Goal: Information Seeking & Learning: Learn about a topic

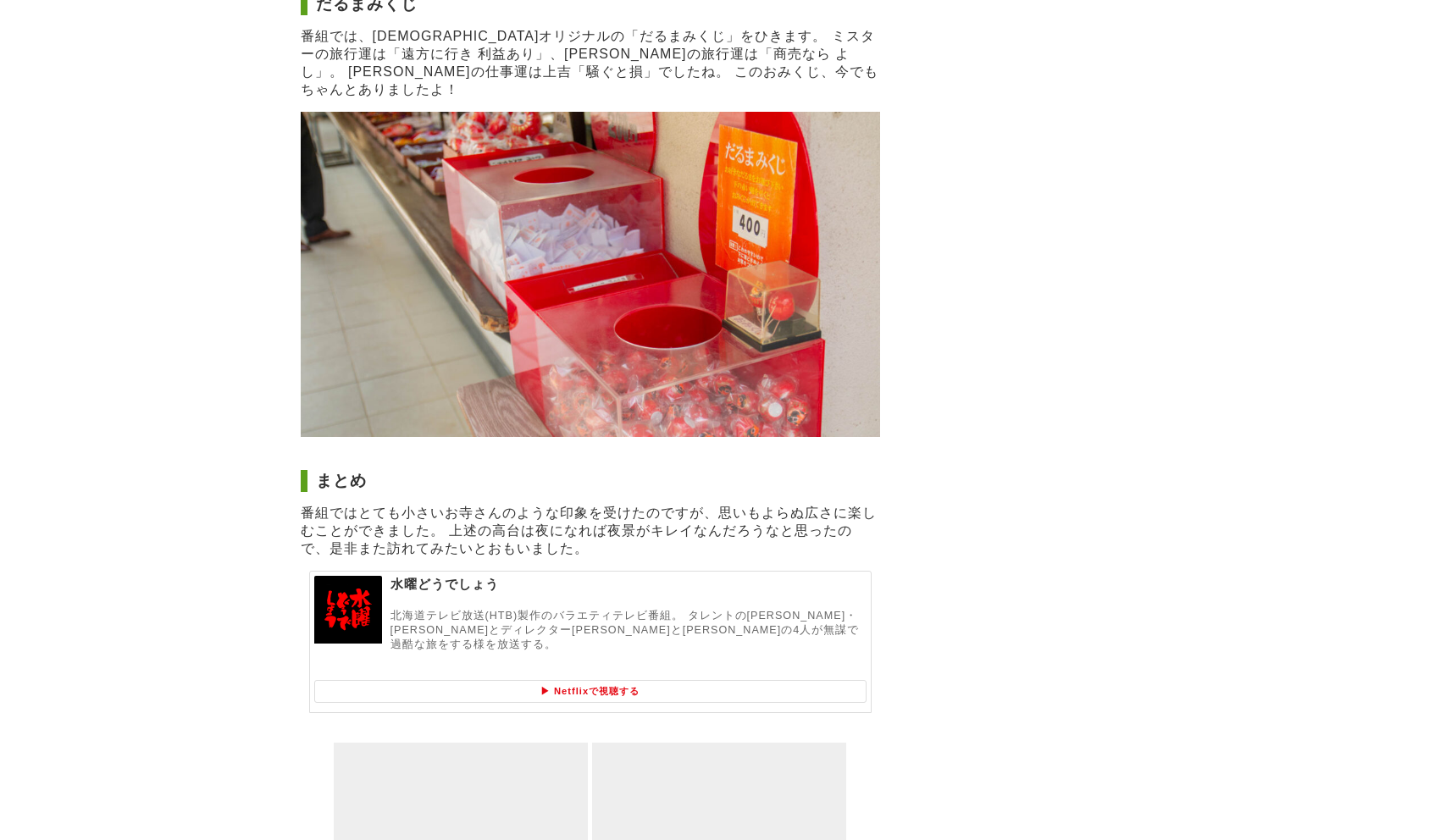
scroll to position [2131, 0]
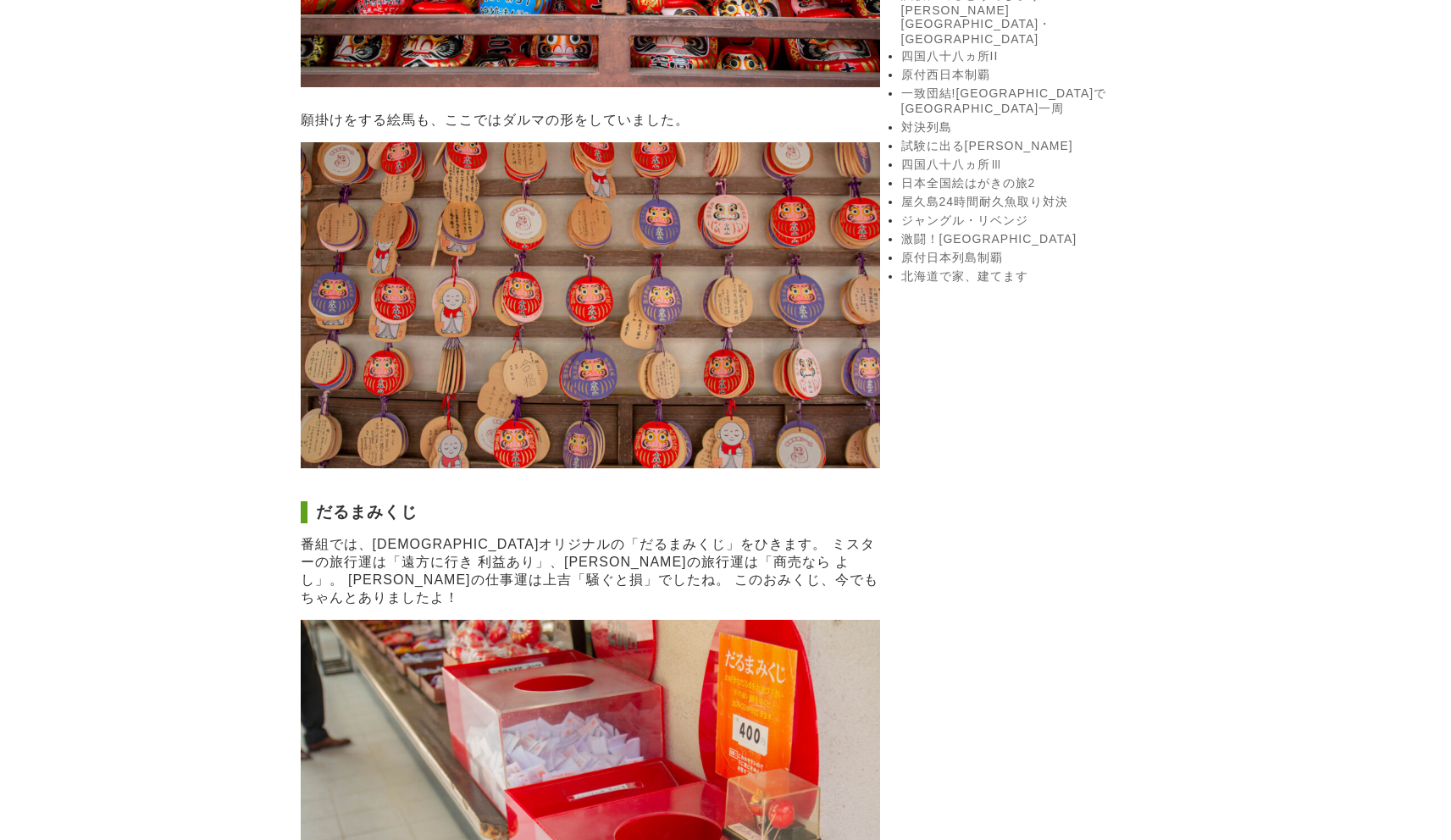
scroll to position [2064, 0]
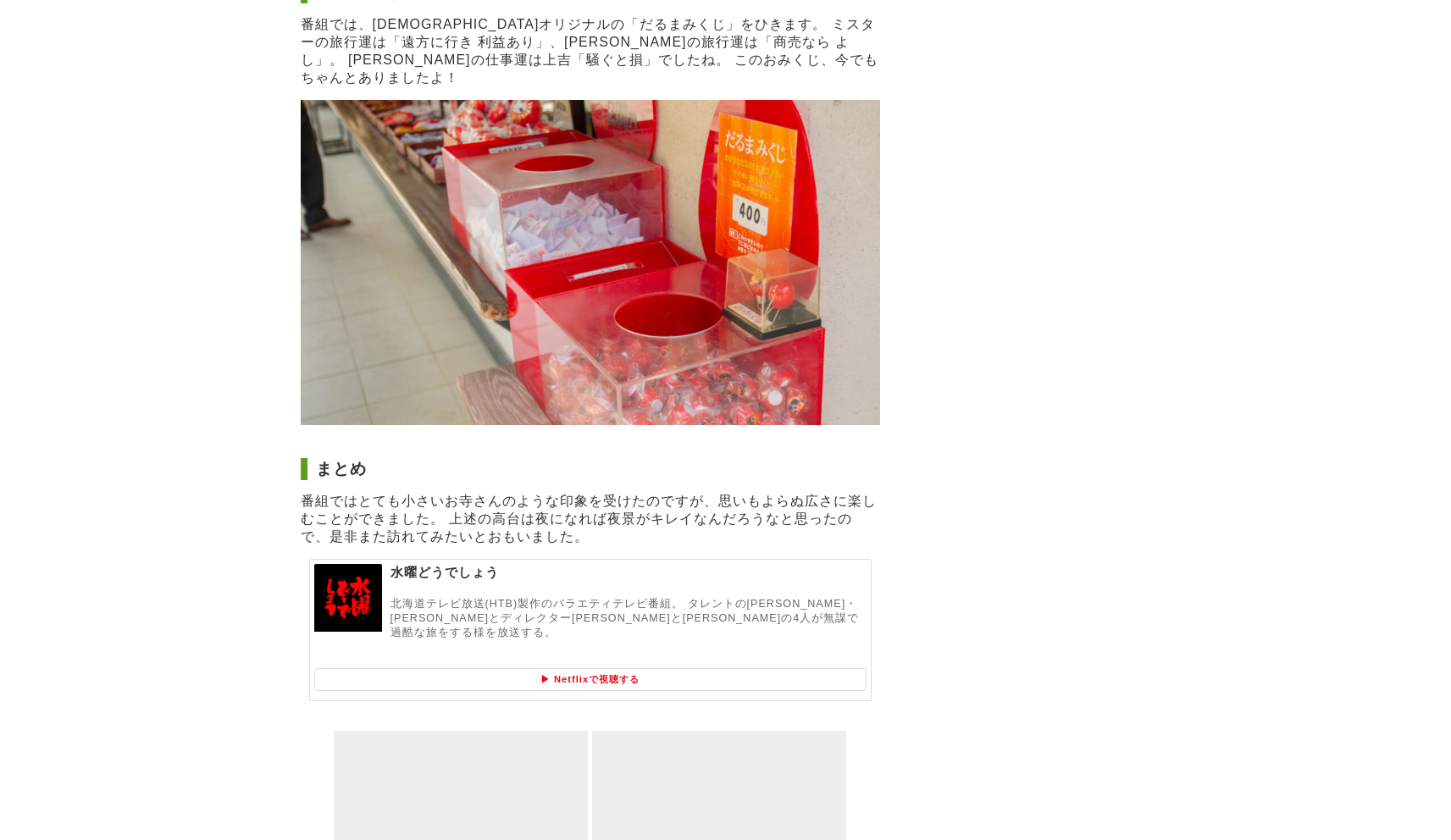
click at [603, 597] on p "北海道テレビ放送(HTB)製作のバラエティテレビ番組。 タレントの[PERSON_NAME]・[PERSON_NAME]とディレクター[PERSON_NAME…" at bounding box center [628, 622] width 476 height 51
click at [629, 493] on p "番組ではとても小さいお寺さんのような印象を受けたのですが、思いもよらぬ広さに楽しむことができました。 上述の高台は夜になれば夜景がキレイなんだろうなと思ったの…" at bounding box center [591, 519] width 580 height 53
